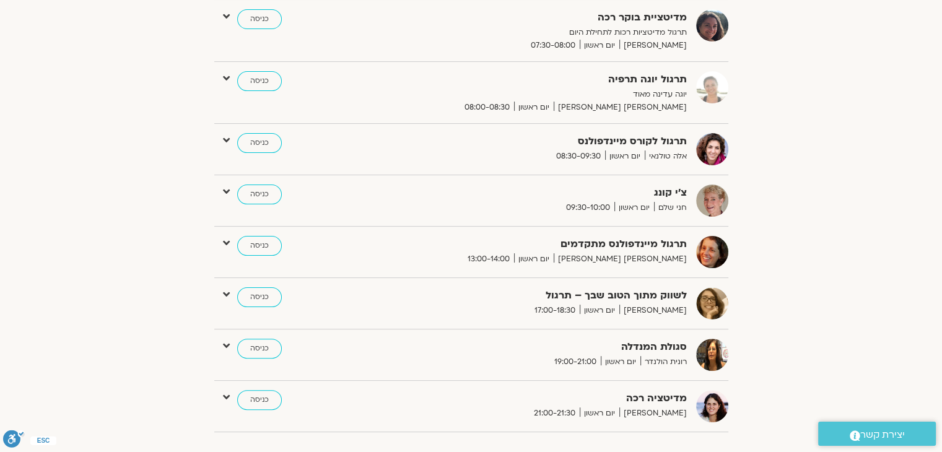
scroll to position [277, 0]
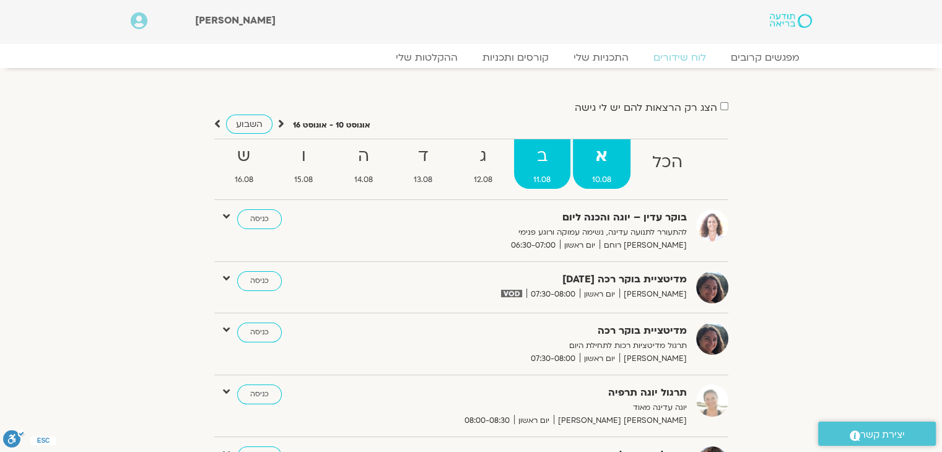
click at [546, 165] on strong "ב" at bounding box center [542, 156] width 56 height 28
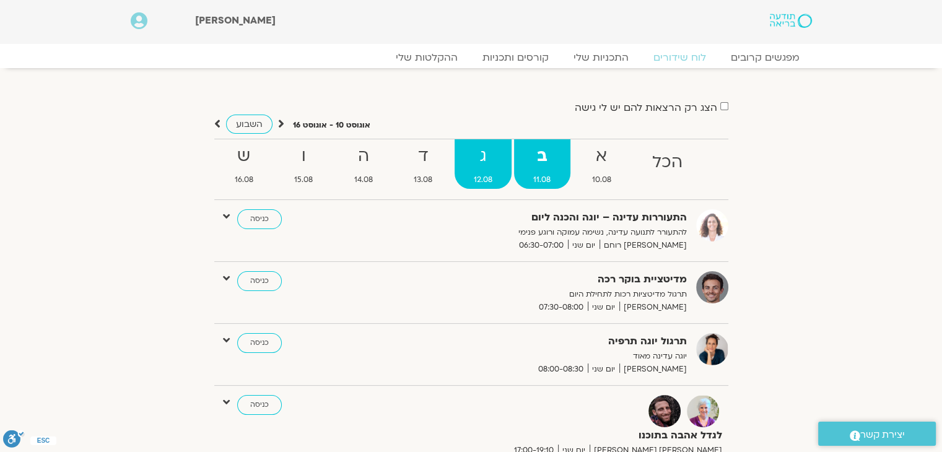
click at [484, 155] on strong "ג" at bounding box center [484, 156] width 58 height 28
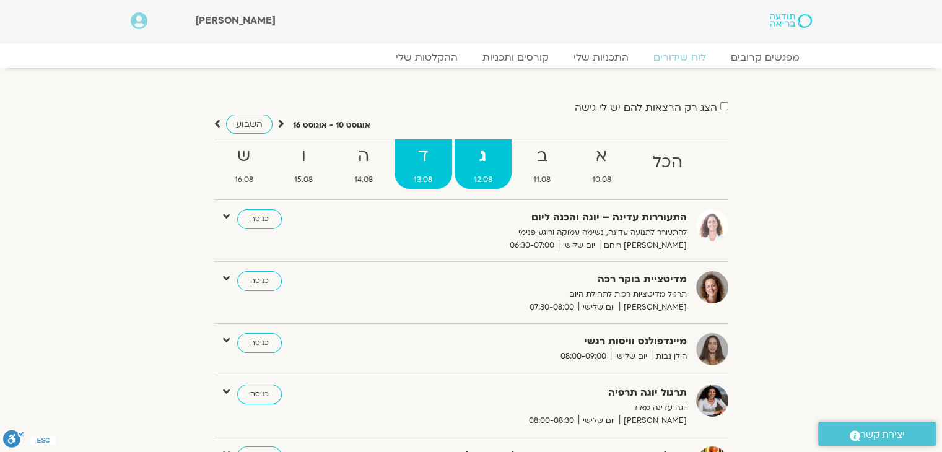
click at [419, 157] on strong "ד" at bounding box center [424, 156] width 58 height 28
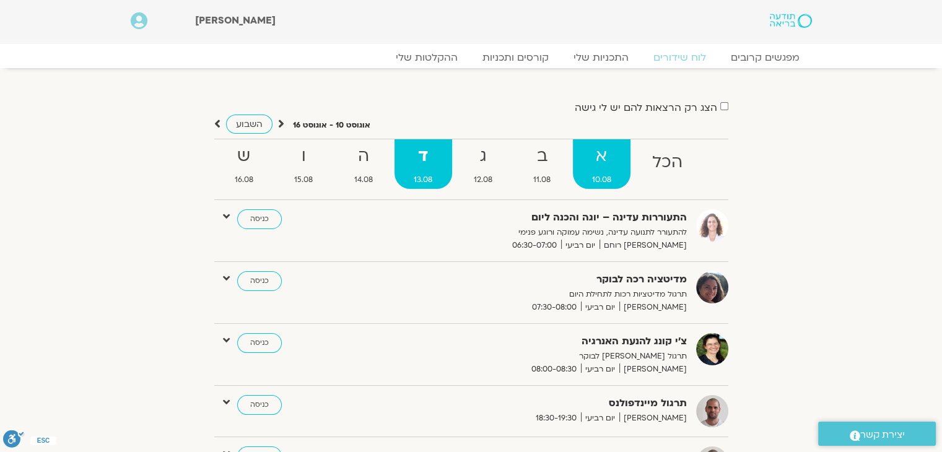
click at [604, 157] on strong "א" at bounding box center [602, 156] width 58 height 28
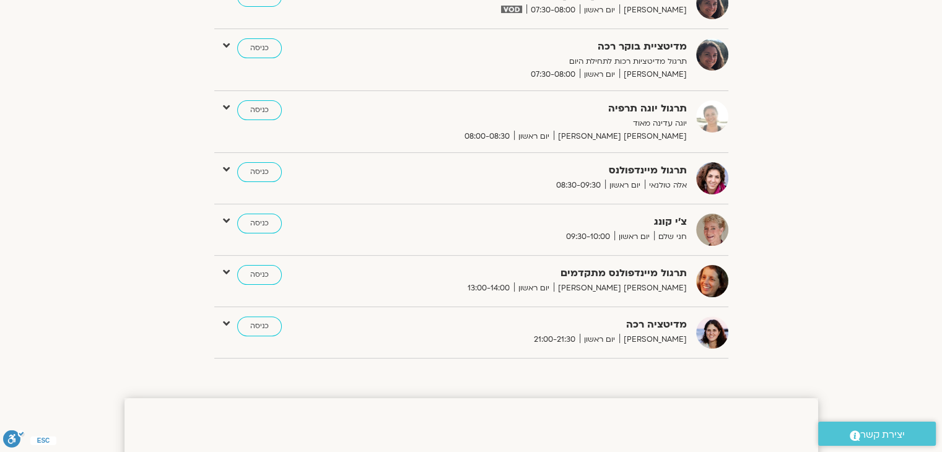
scroll to position [290, 0]
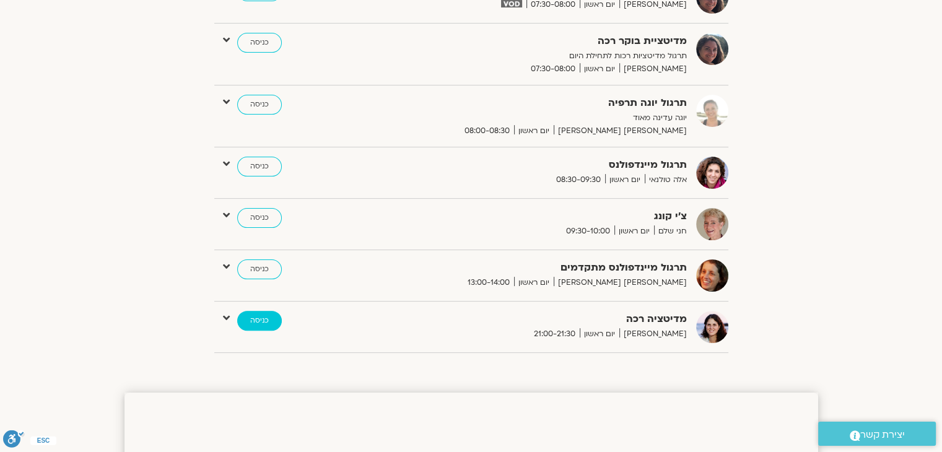
click at [263, 324] on link "כניסה" at bounding box center [259, 321] width 45 height 20
